Goal: Communication & Community: Answer question/provide support

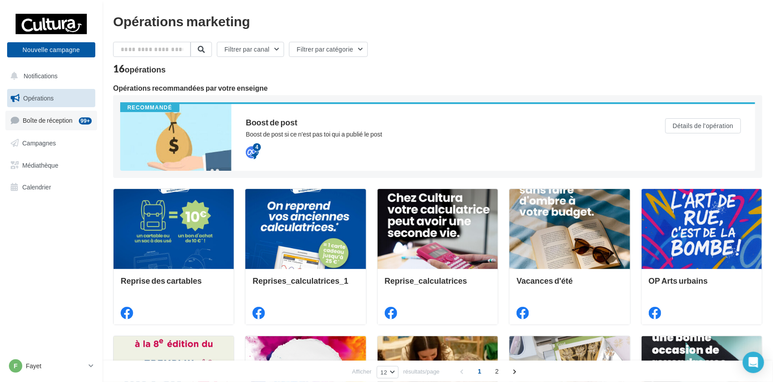
click at [36, 118] on span "Boîte de réception" at bounding box center [48, 121] width 50 height 8
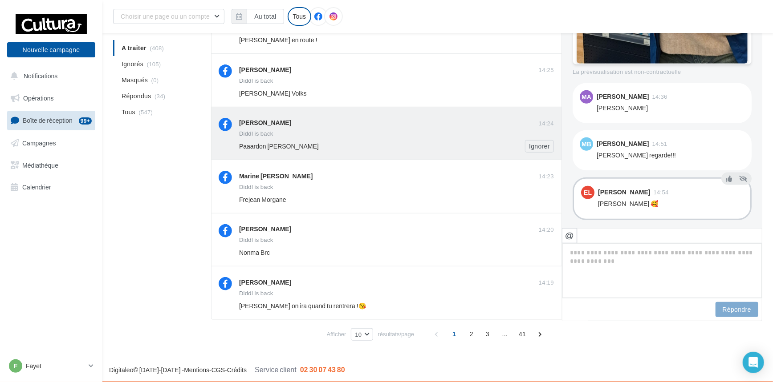
scroll to position [297, 0]
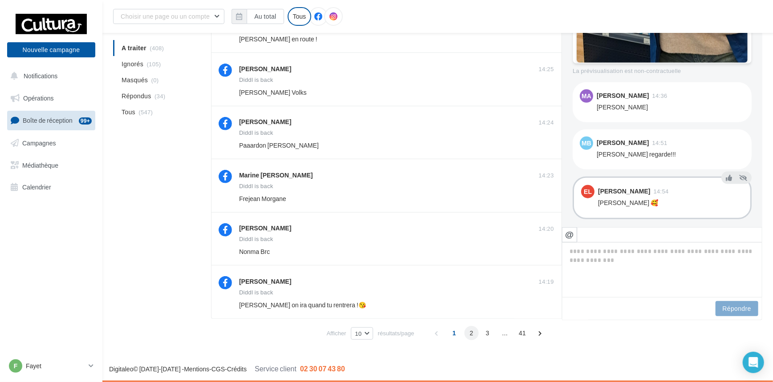
click at [468, 334] on span "2" at bounding box center [471, 333] width 14 height 14
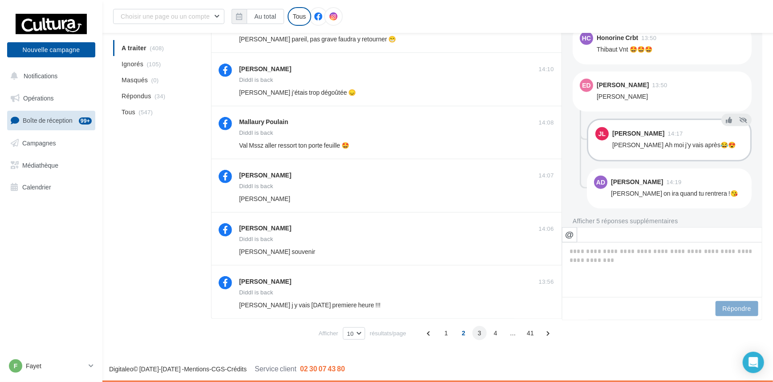
click at [479, 336] on span "3" at bounding box center [479, 333] width 14 height 14
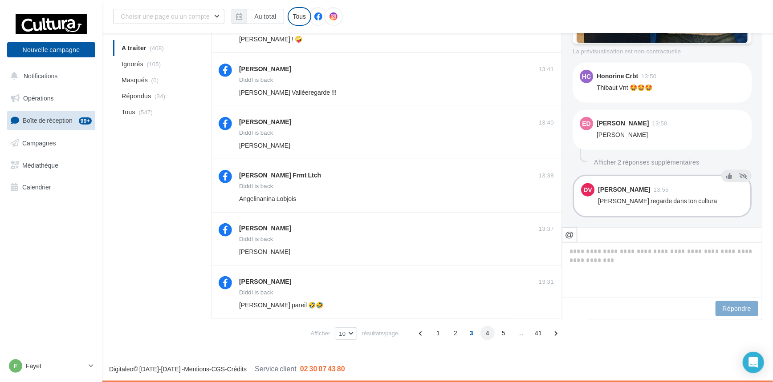
click at [488, 336] on span "4" at bounding box center [487, 333] width 14 height 14
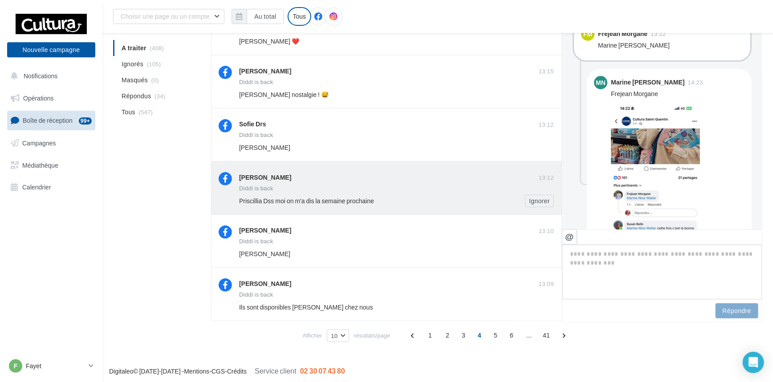
scroll to position [297, 0]
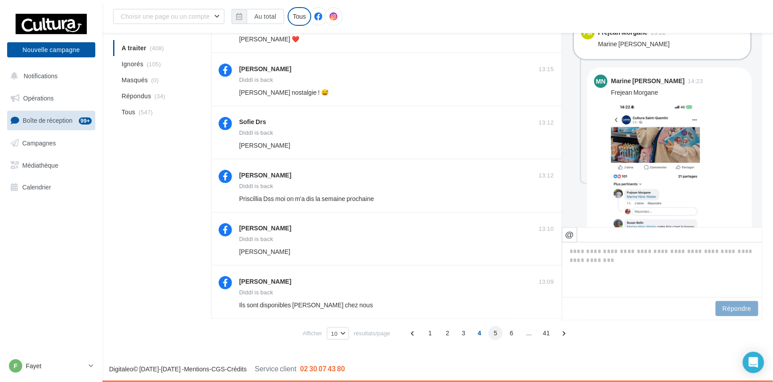
click at [495, 337] on span "5" at bounding box center [495, 333] width 14 height 14
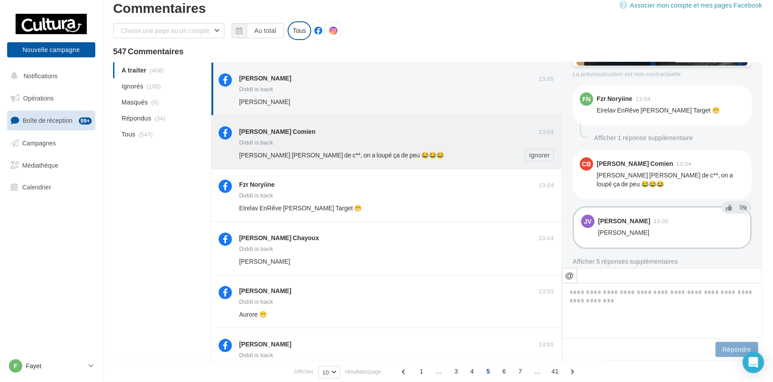
click at [385, 136] on div "Camille Beauboucher Comien" at bounding box center [389, 130] width 300 height 9
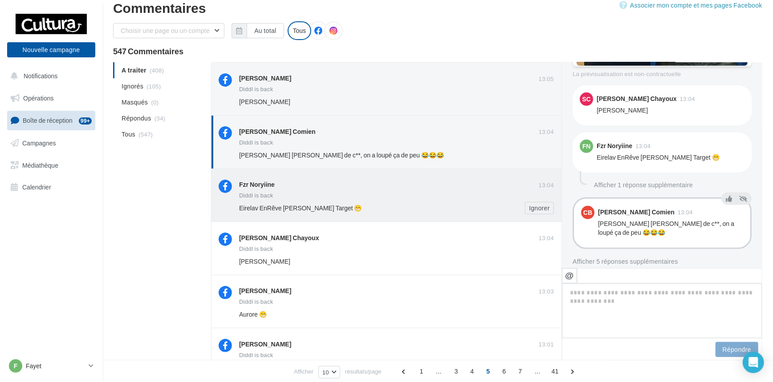
scroll to position [364, 0]
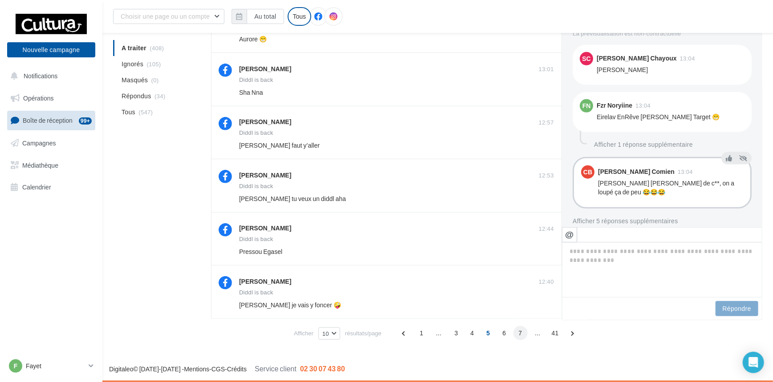
click at [503, 334] on span "6" at bounding box center [504, 333] width 14 height 14
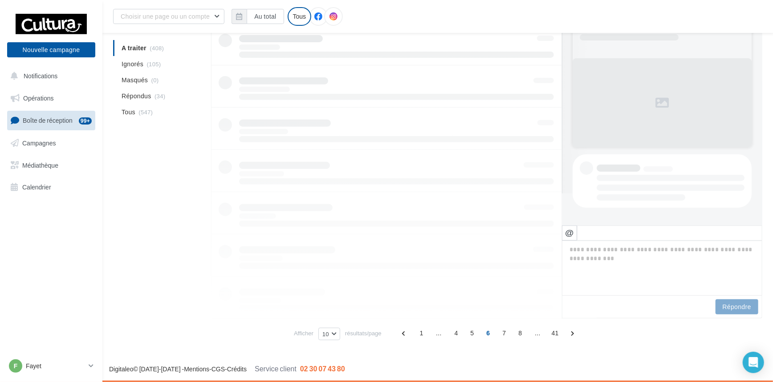
scroll to position [32, 0]
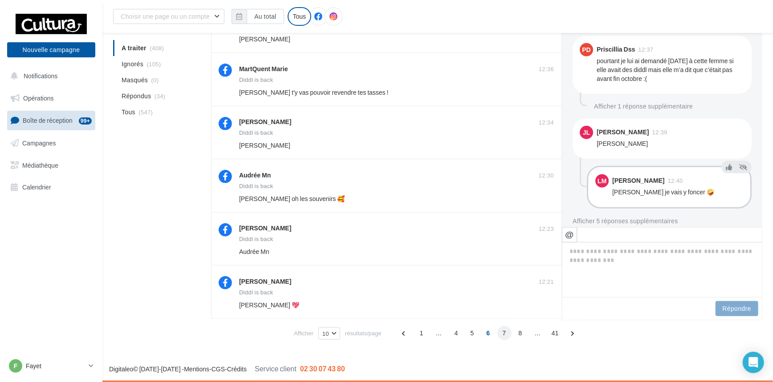
click at [503, 336] on span "7" at bounding box center [504, 333] width 14 height 14
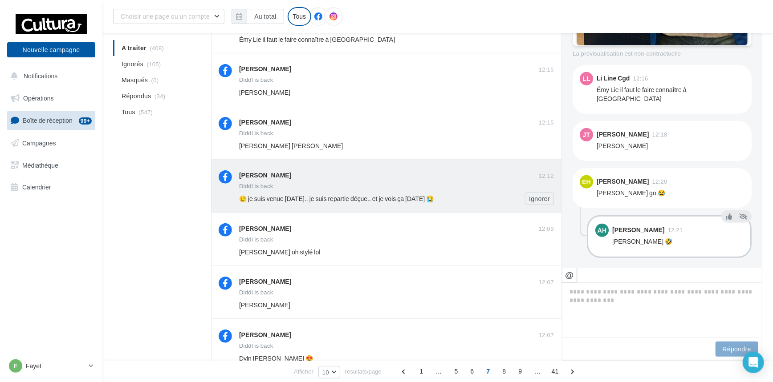
click at [478, 191] on div "Diddl is back" at bounding box center [396, 187] width 315 height 8
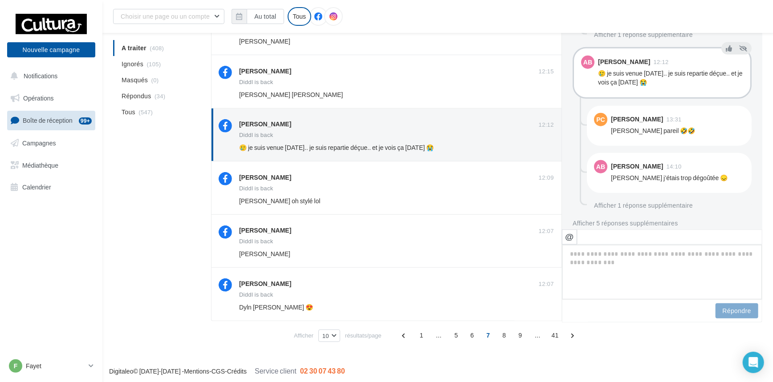
scroll to position [297, 0]
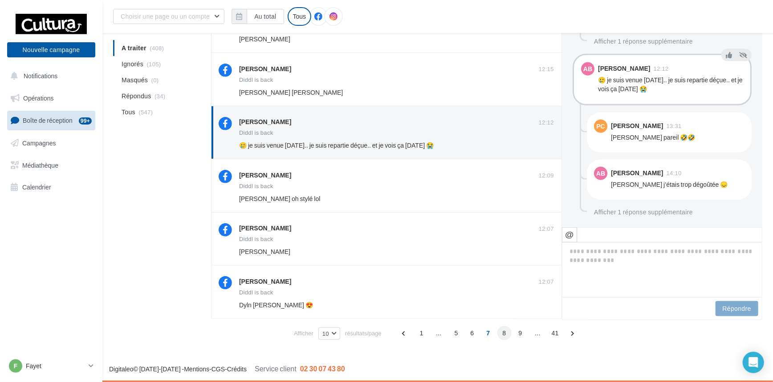
drag, startPoint x: 504, startPoint y: 334, endPoint x: 486, endPoint y: 333, distance: 18.3
click at [504, 334] on span "8" at bounding box center [504, 333] width 14 height 14
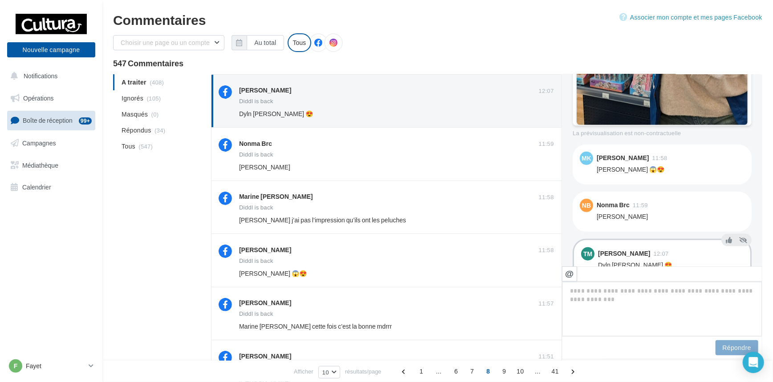
scroll to position [0, 0]
